Goal: Find specific page/section: Find specific page/section

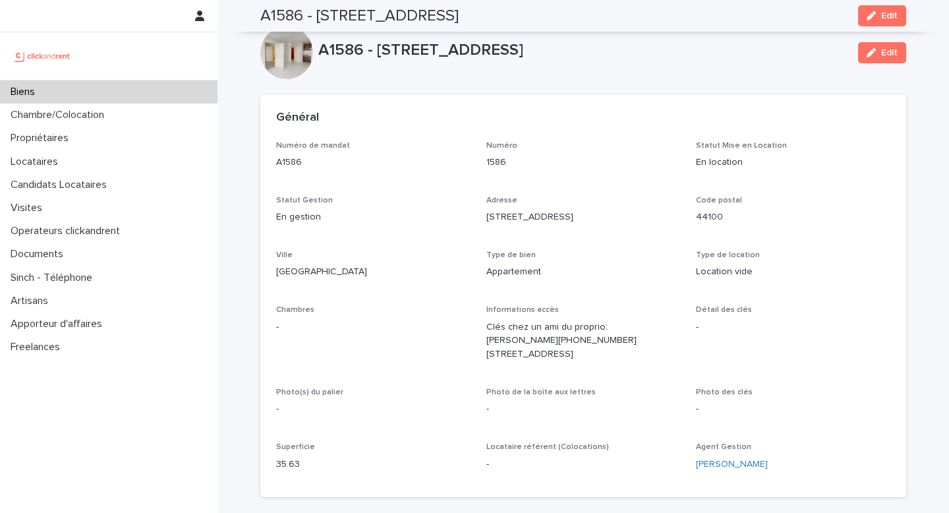
scroll to position [651, 0]
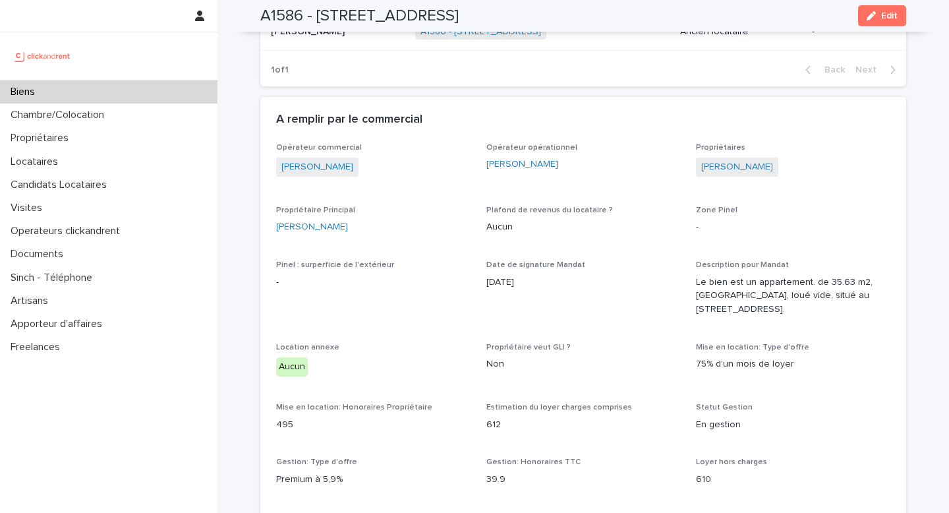
click at [105, 152] on div "Locataires" at bounding box center [108, 161] width 217 height 23
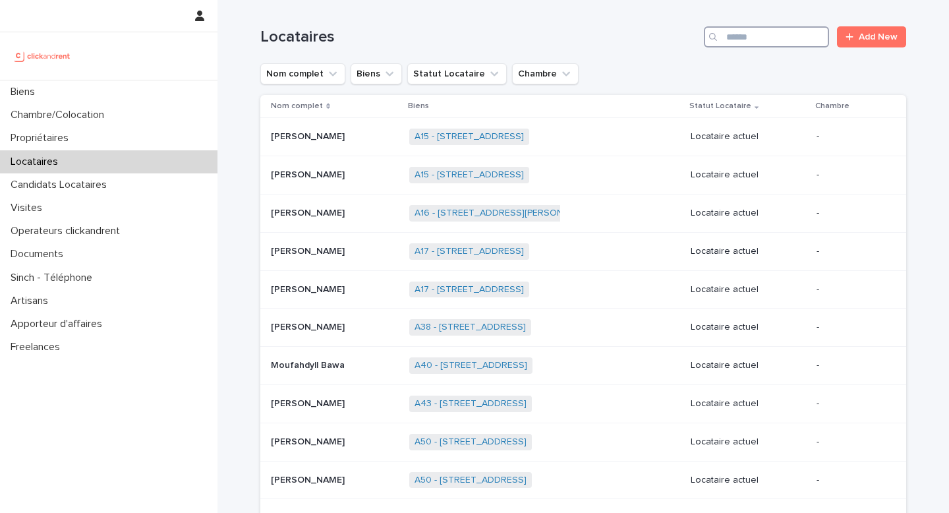
click at [786, 36] on input "Search" at bounding box center [766, 36] width 125 height 21
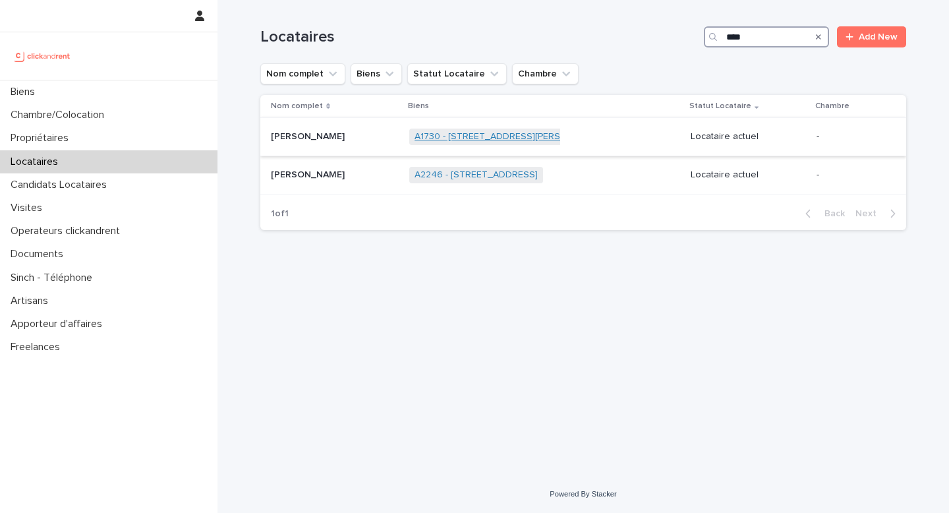
type input "****"
click at [490, 139] on link "A1730 - [STREET_ADDRESS][PERSON_NAME]" at bounding box center [510, 136] width 192 height 11
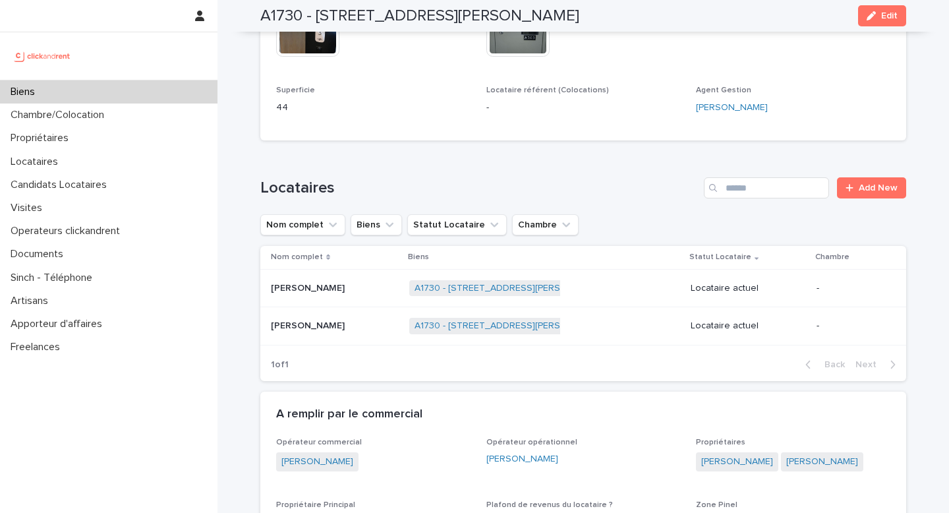
scroll to position [534, 0]
